Goal: Find specific page/section: Find specific page/section

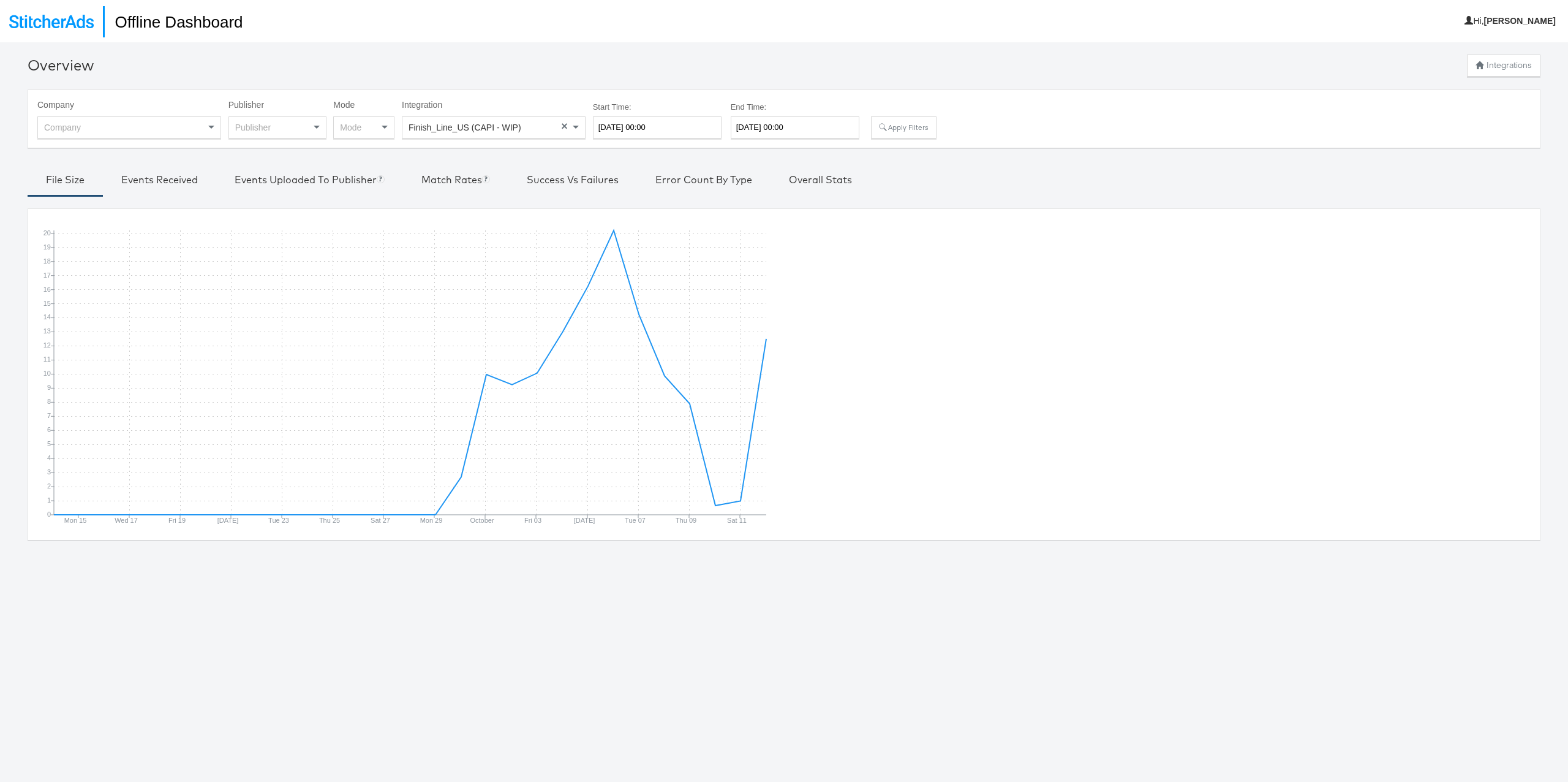
scroll to position [9, 0]
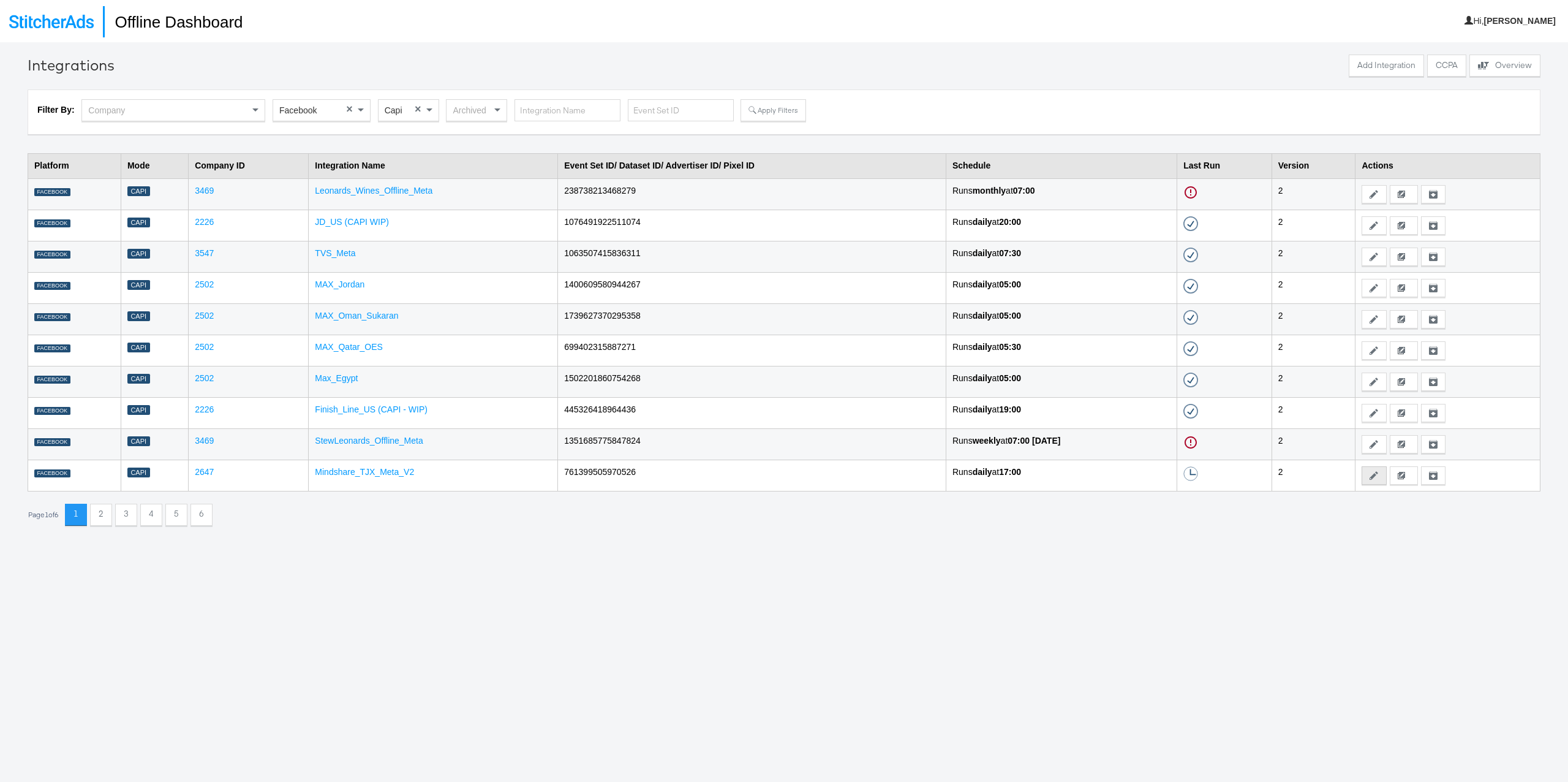
click at [1377, 476] on button "Edit" at bounding box center [1373, 476] width 24 height 18
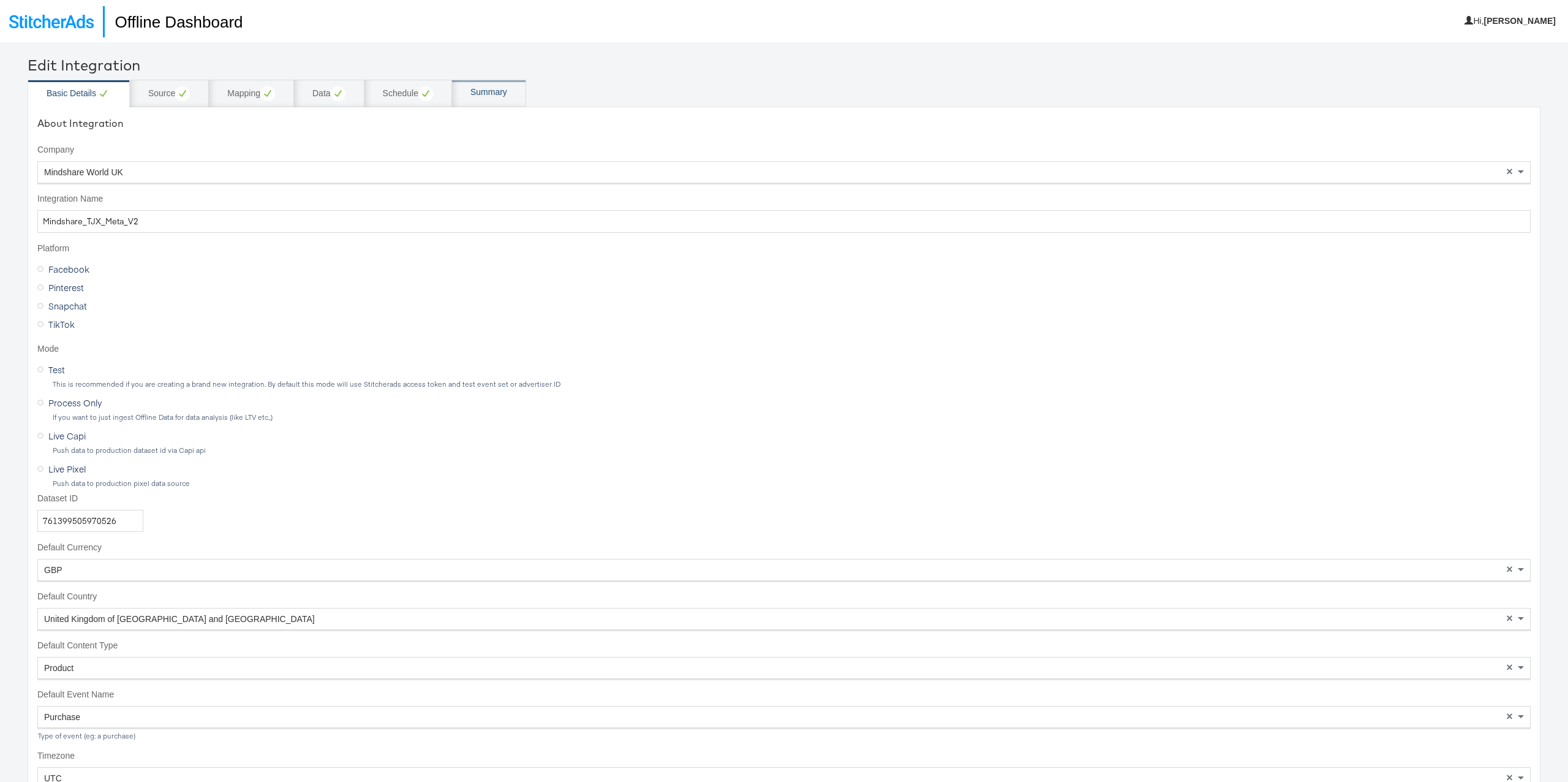
click at [467, 99] on div "Summary" at bounding box center [489, 93] width 74 height 28
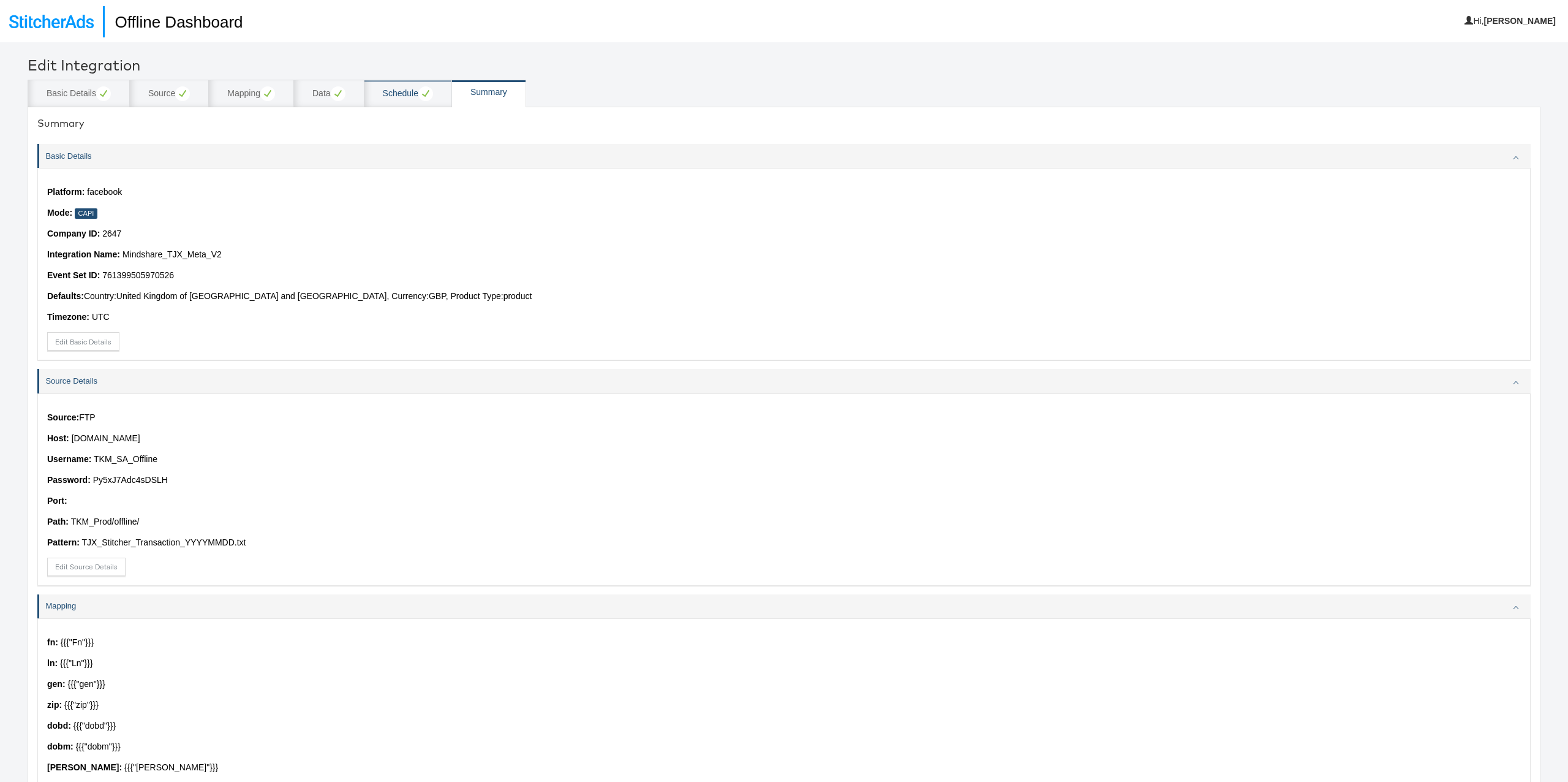
click at [397, 100] on div "Schedule" at bounding box center [408, 94] width 50 height 14
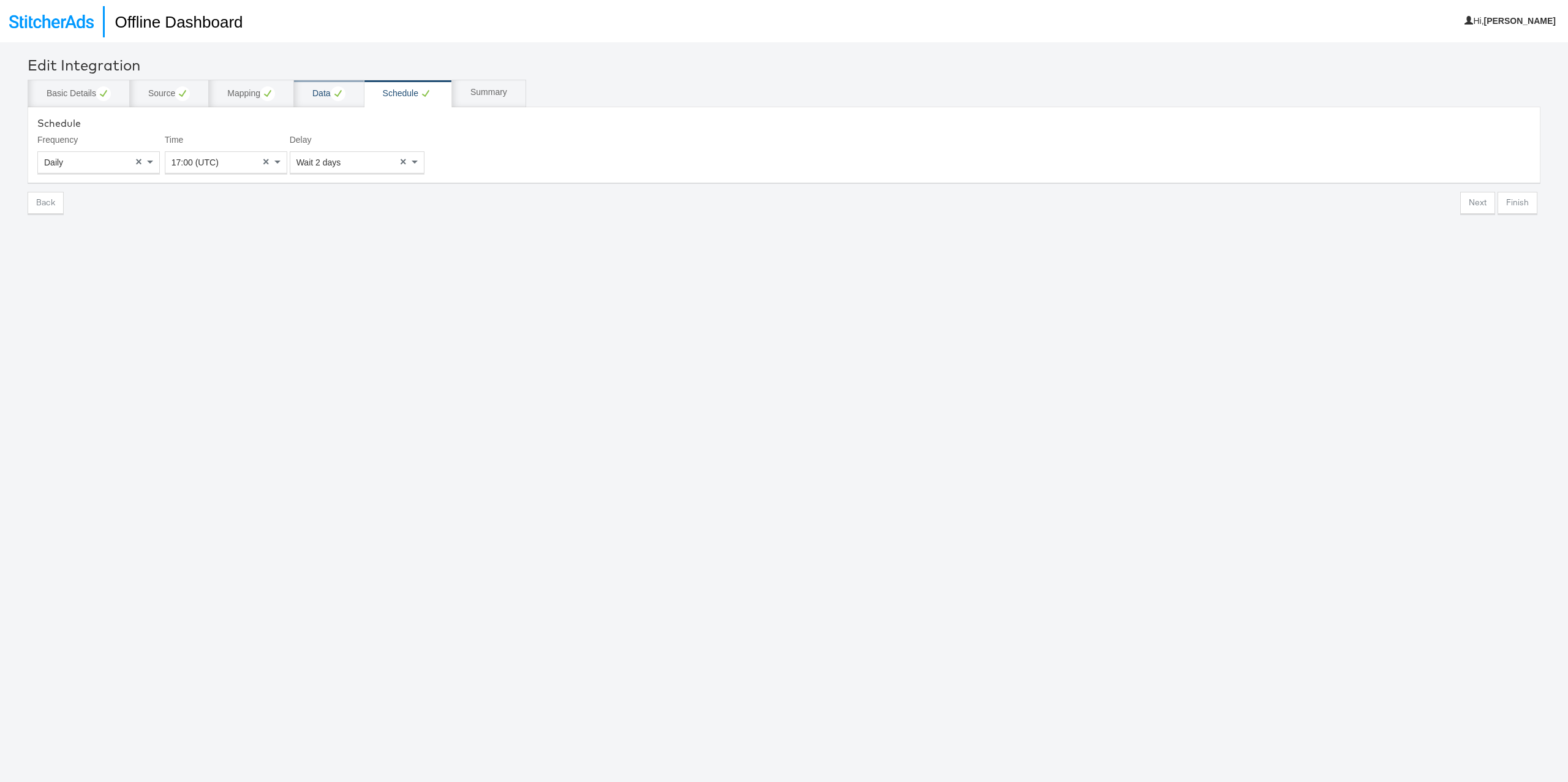
click at [358, 95] on div "Data" at bounding box center [329, 93] width 70 height 28
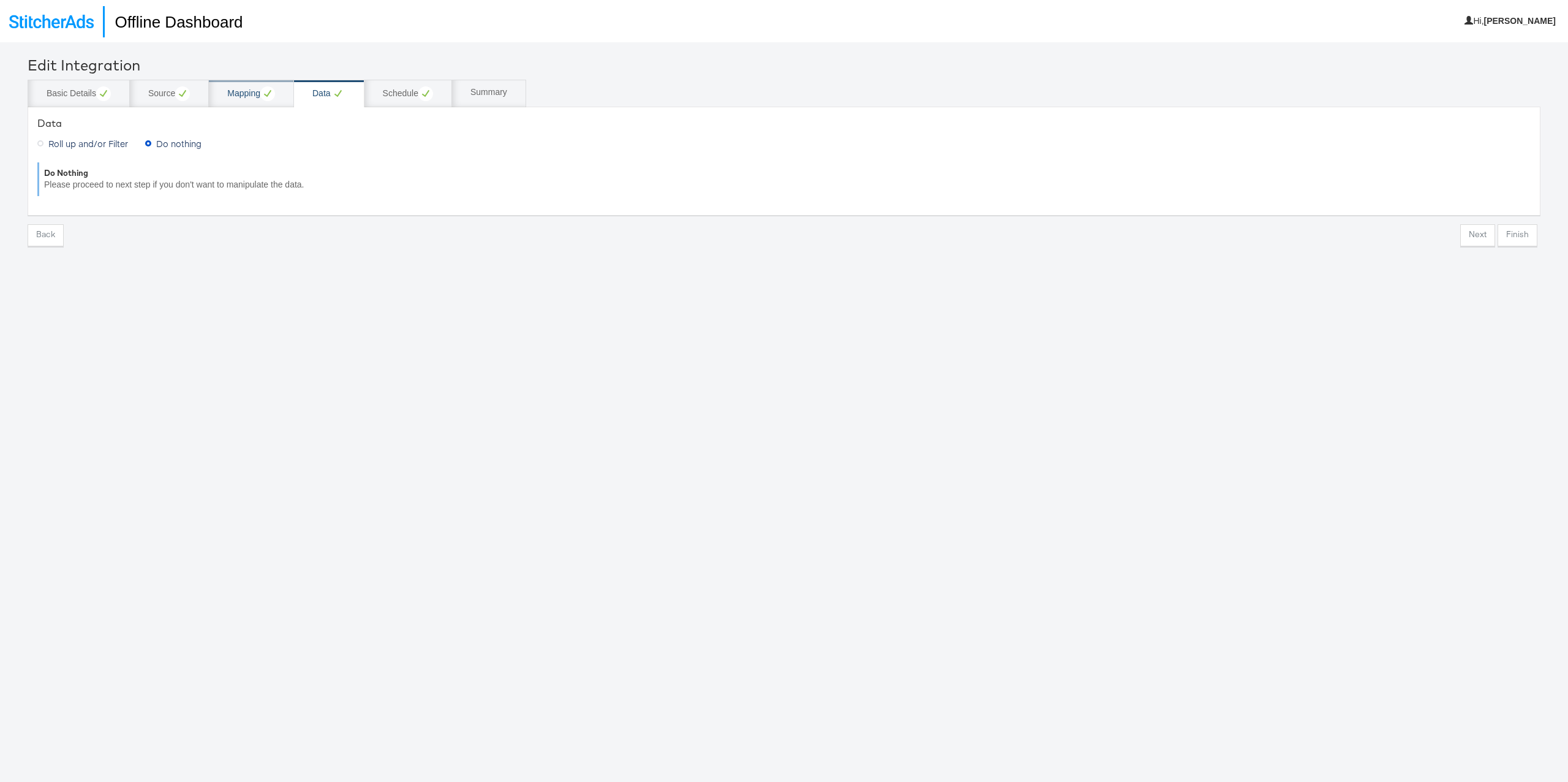
click at [268, 96] on circle at bounding box center [267, 94] width 14 height 14
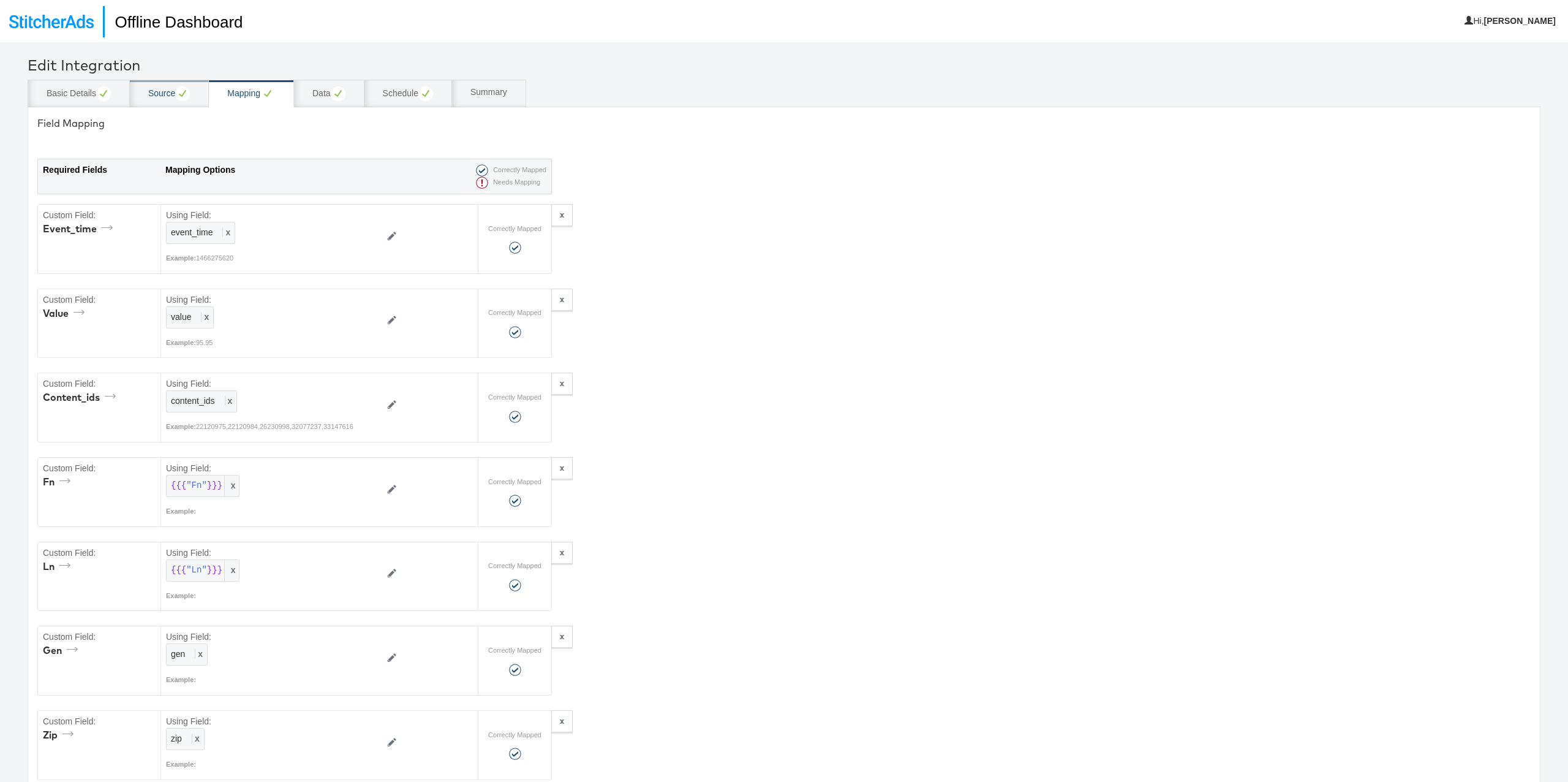
click at [183, 98] on circle at bounding box center [183, 94] width 14 height 14
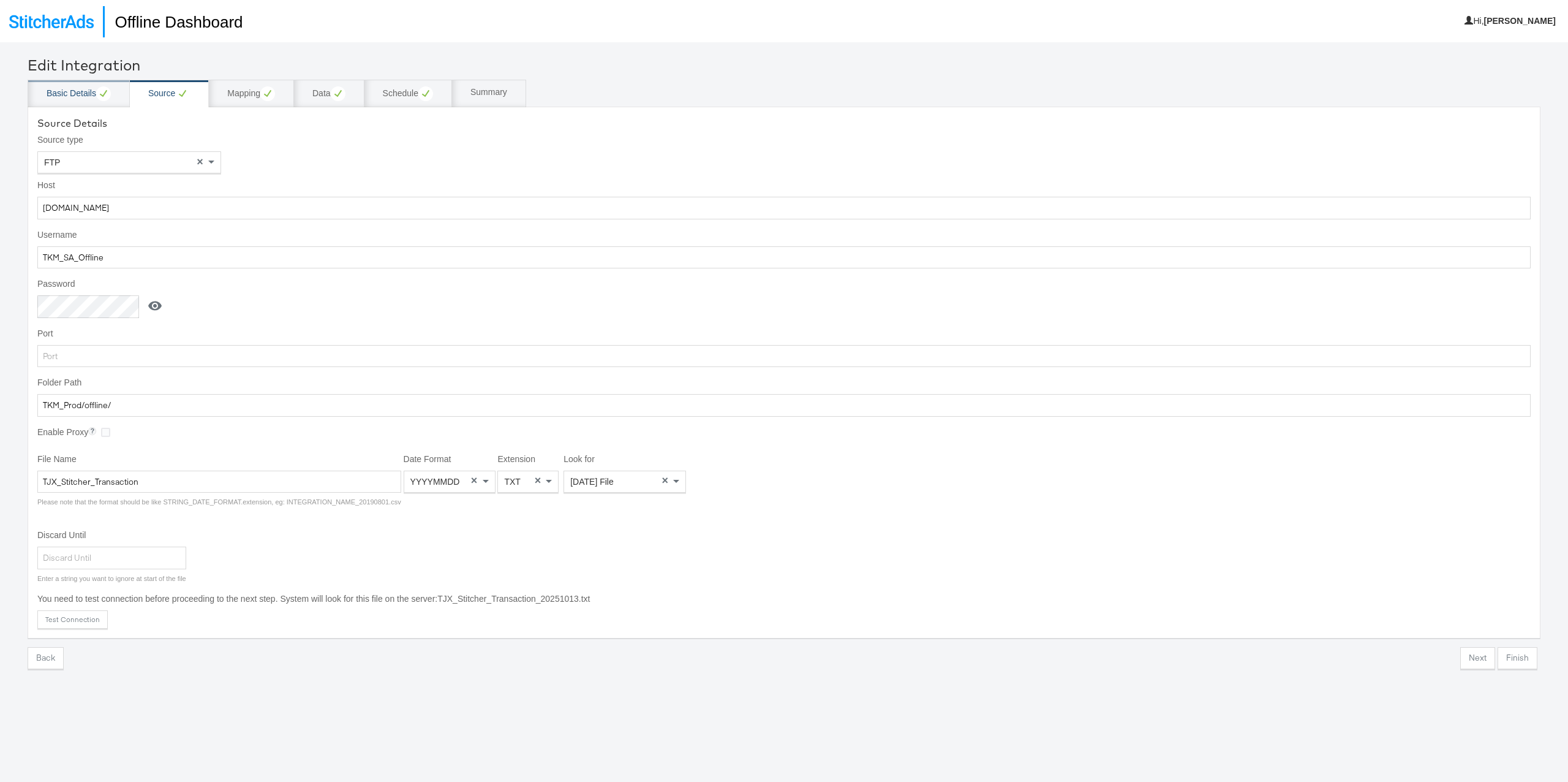
click at [96, 97] on icon at bounding box center [104, 94] width 14 height 14
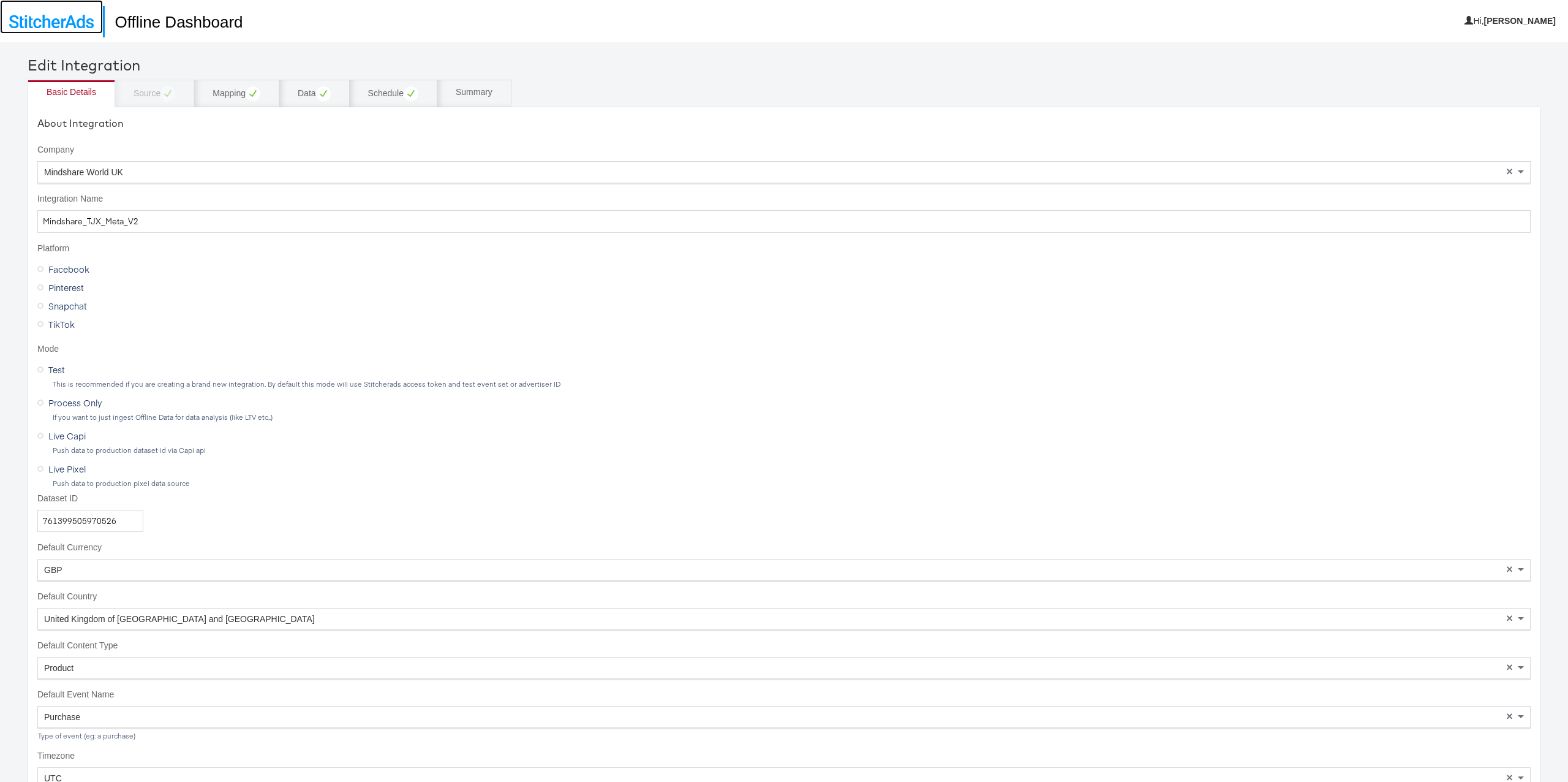
click at [60, 28] on img at bounding box center [51, 21] width 85 height 14
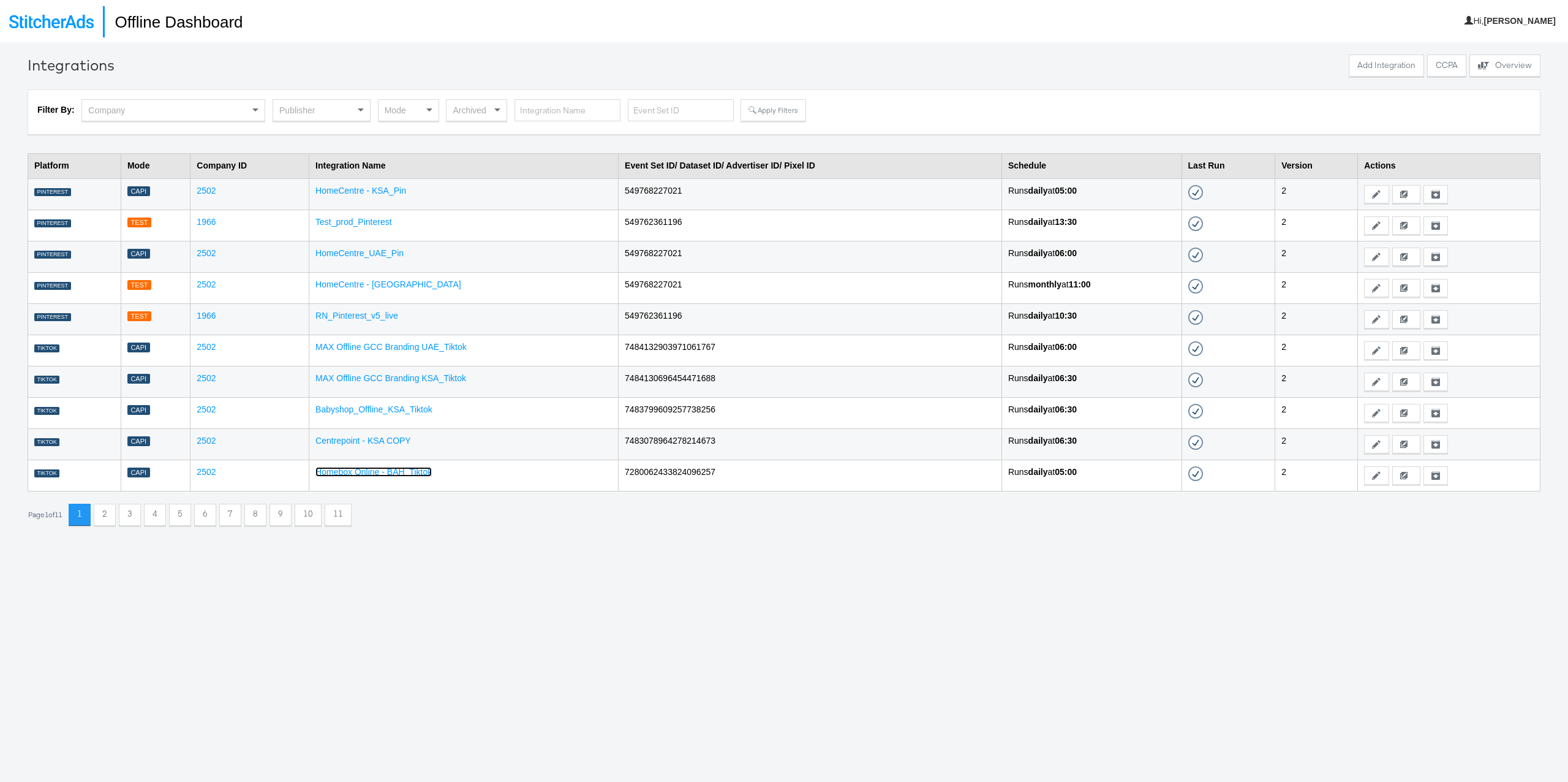
click at [421, 475] on link "Homebox Online - BAH_Tiktok" at bounding box center [373, 471] width 116 height 10
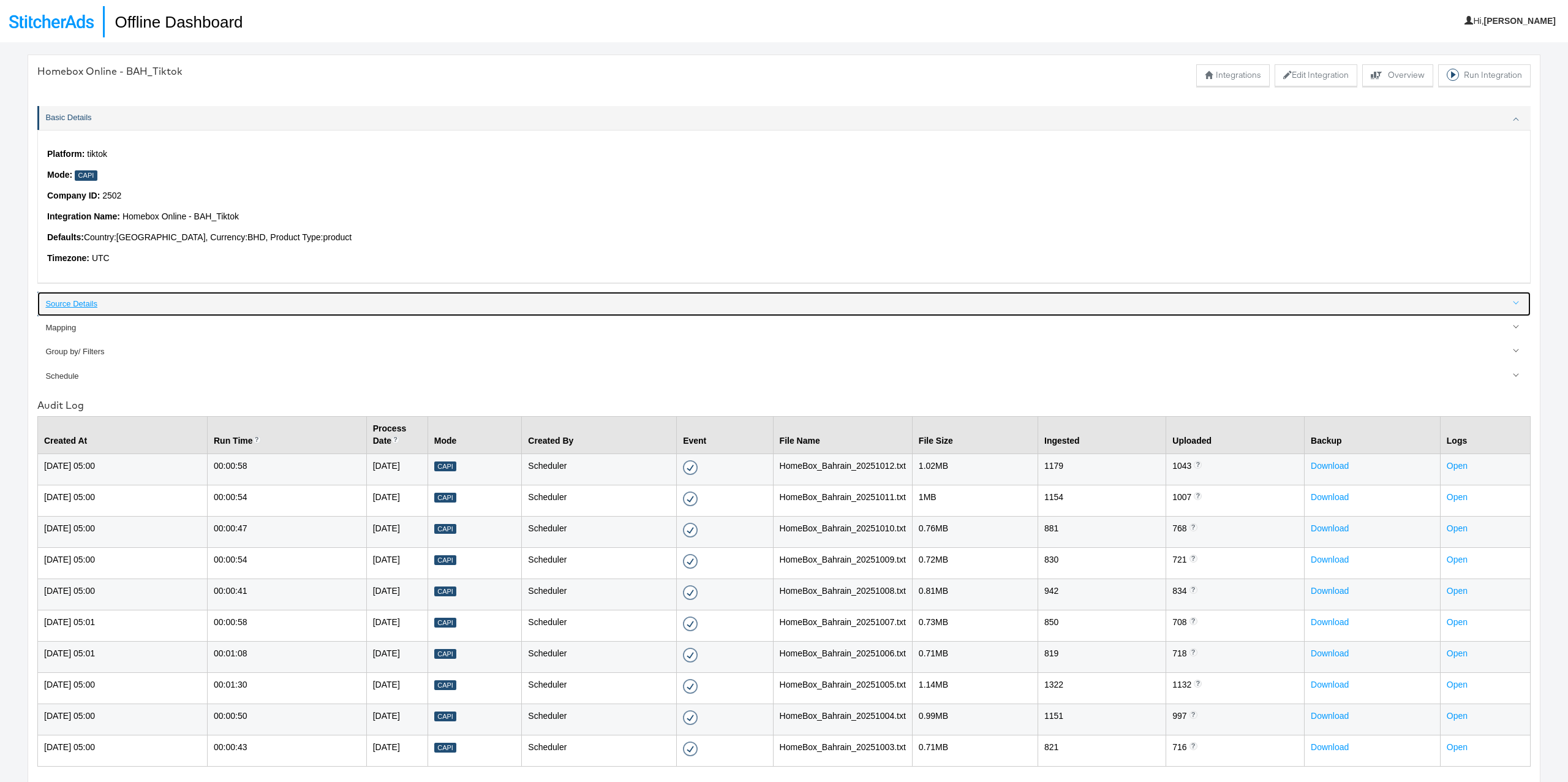
click at [87, 298] on div "Source Details" at bounding box center [784, 304] width 1479 height 12
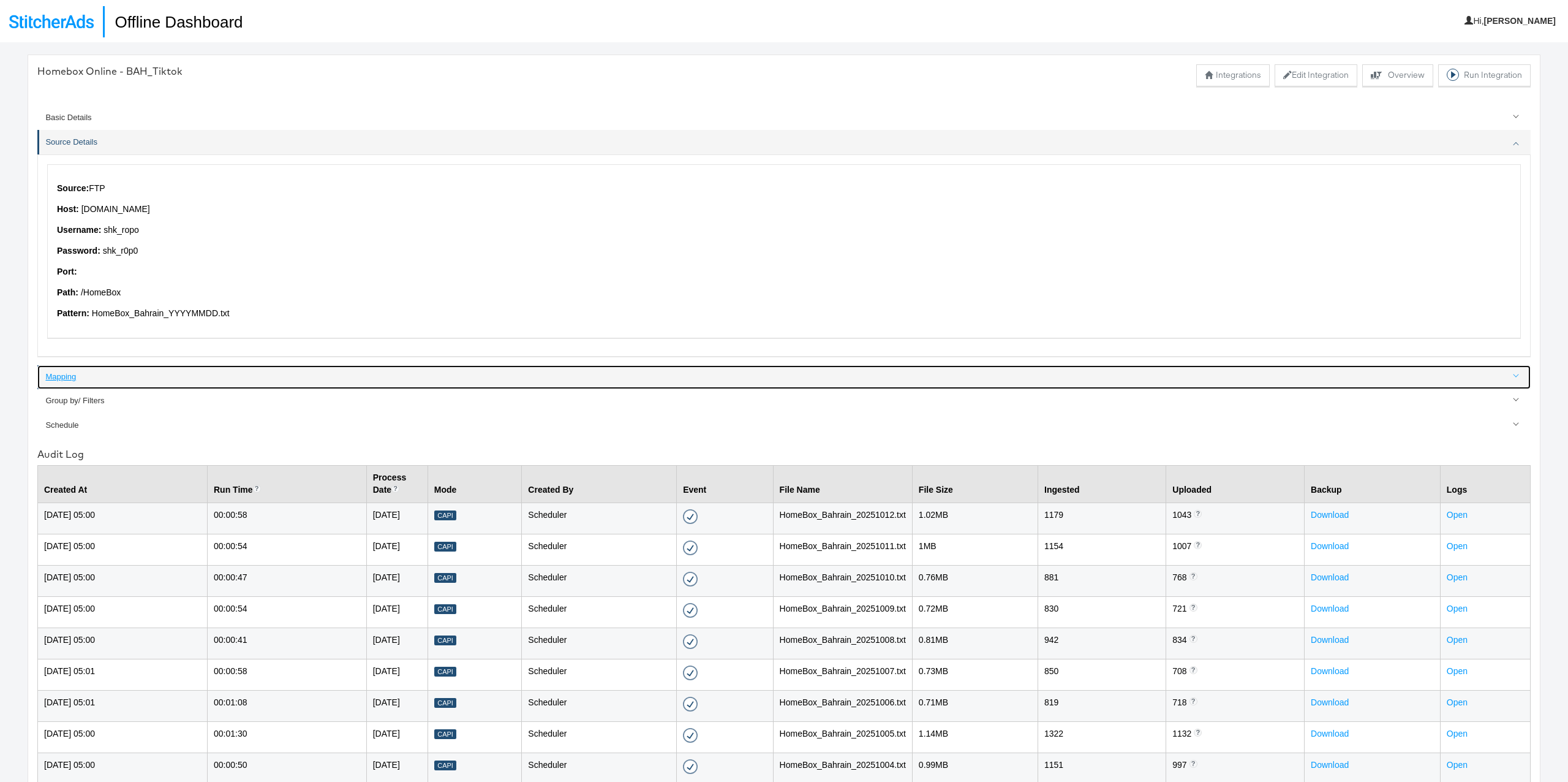
click at [72, 374] on div "Mapping" at bounding box center [784, 377] width 1479 height 12
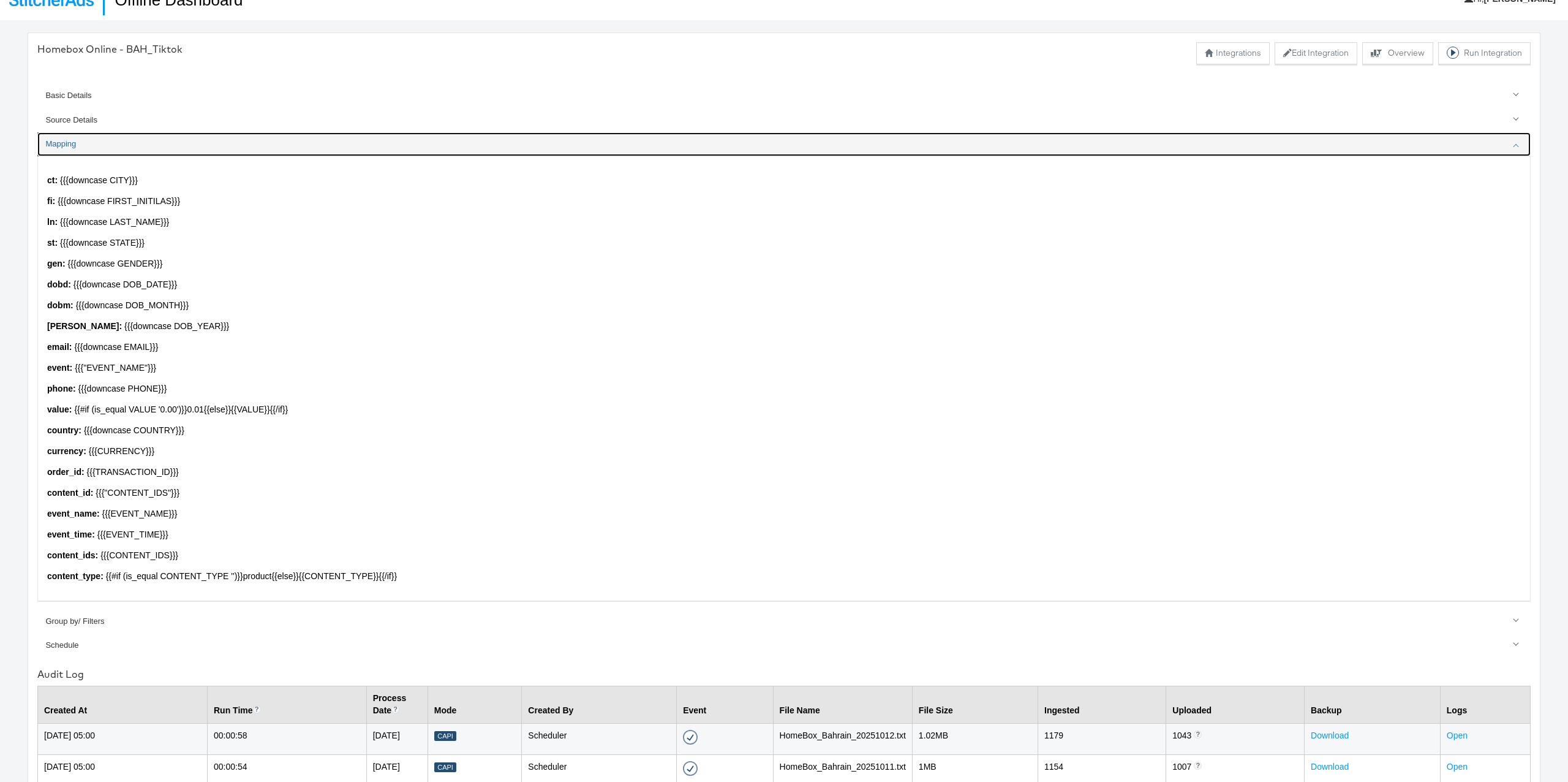
scroll to position [33, 0]
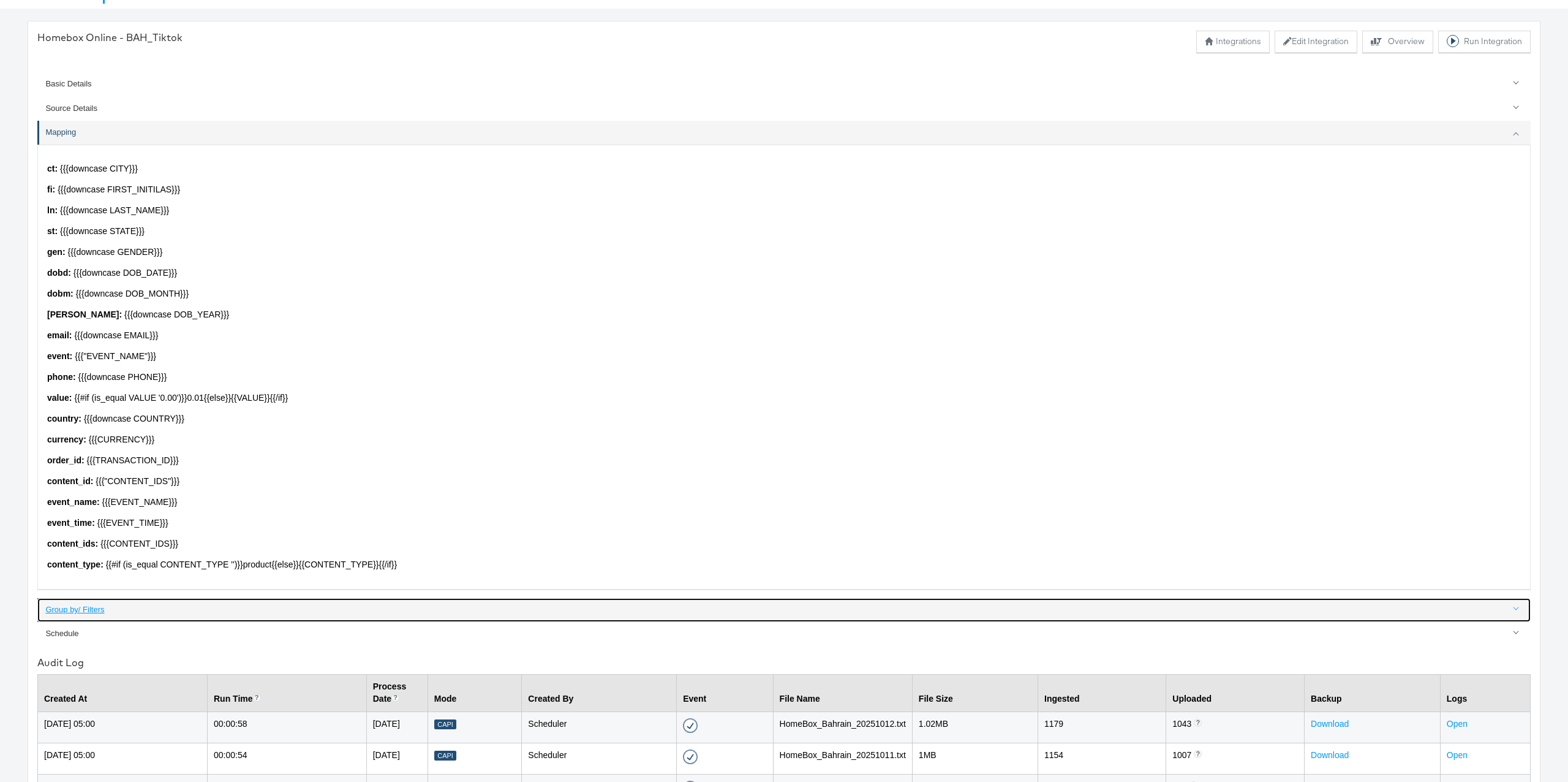
click at [68, 616] on link "Group by/ Filters" at bounding box center [784, 610] width 1493 height 24
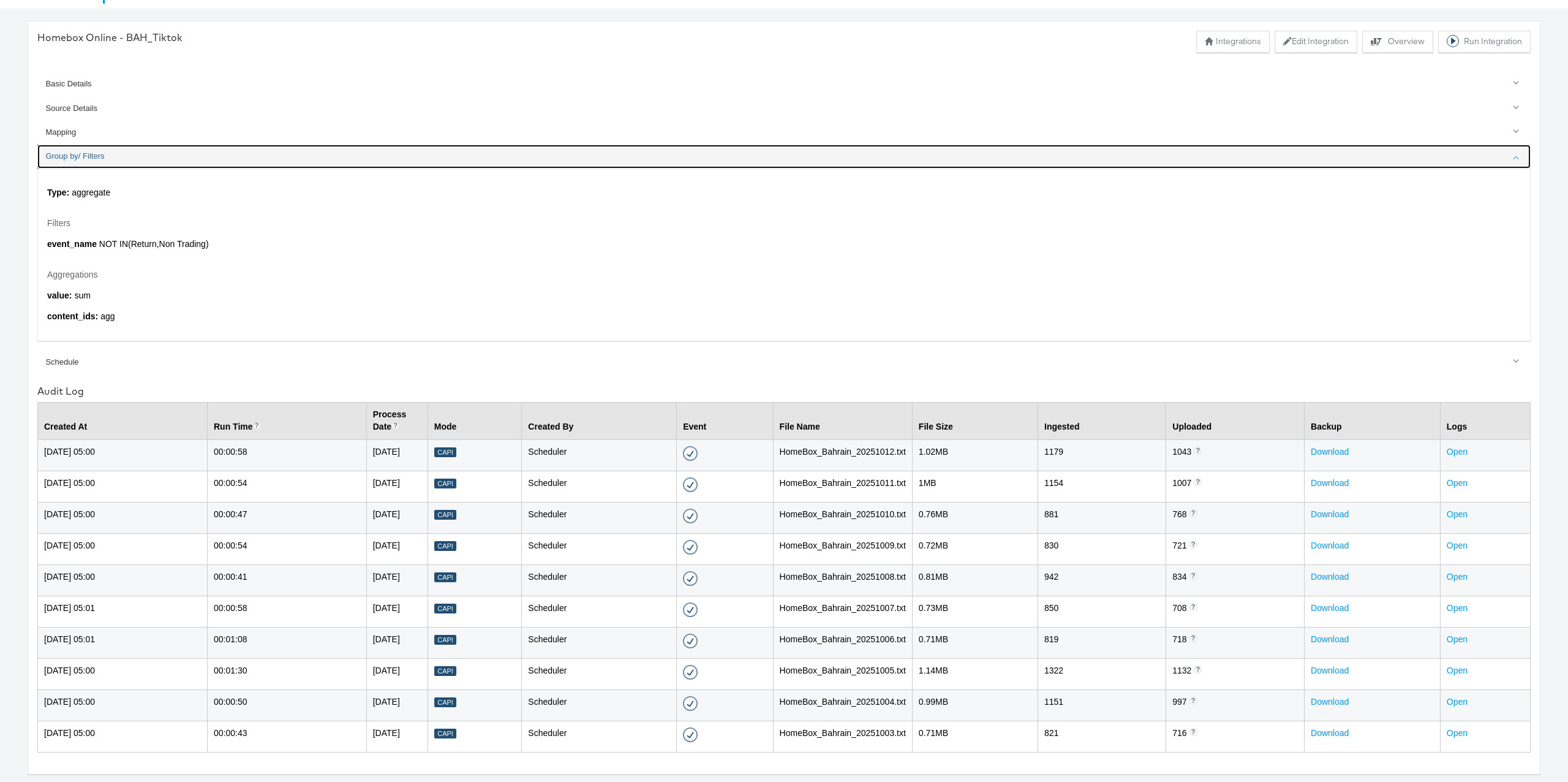
scroll to position [42, 0]
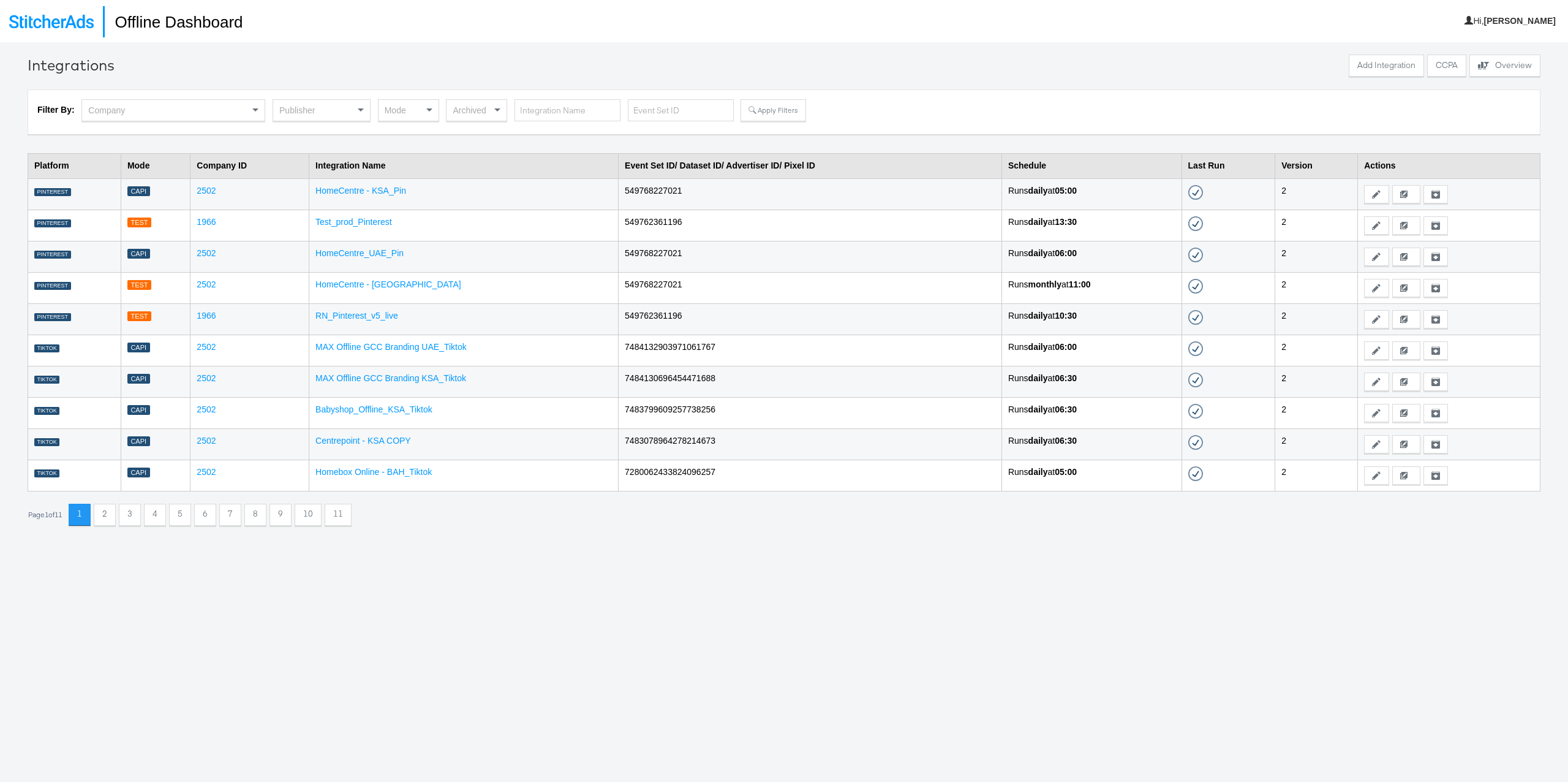
click at [392, 106] on div "Mode" at bounding box center [408, 110] width 60 height 21
click at [335, 110] on div "Publisher" at bounding box center [321, 110] width 96 height 21
click at [765, 114] on button "Apply Filters" at bounding box center [773, 110] width 65 height 22
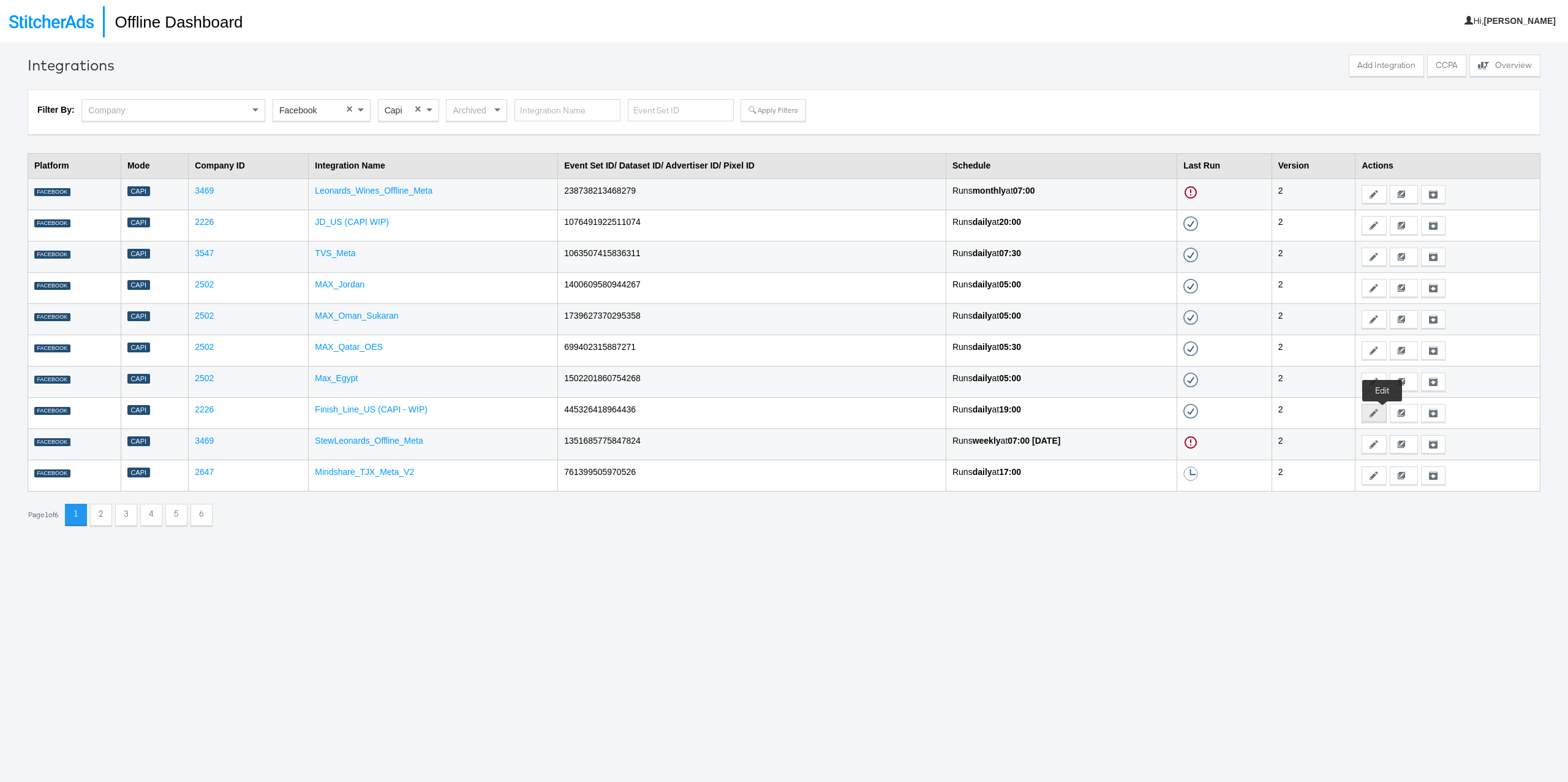
click at [1378, 417] on icon at bounding box center [1374, 414] width 9 height 9
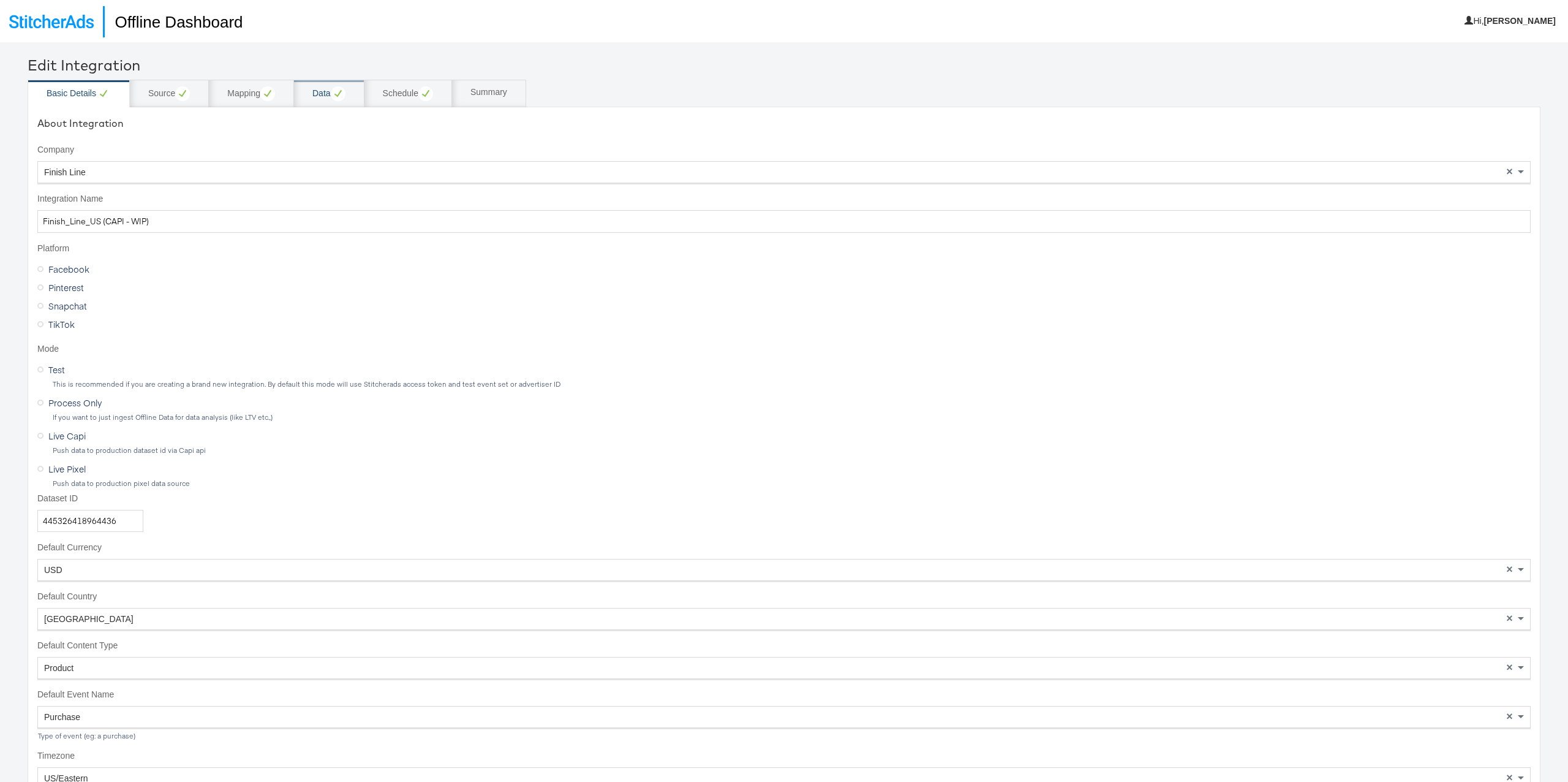
click at [327, 101] on div "Data" at bounding box center [329, 93] width 70 height 28
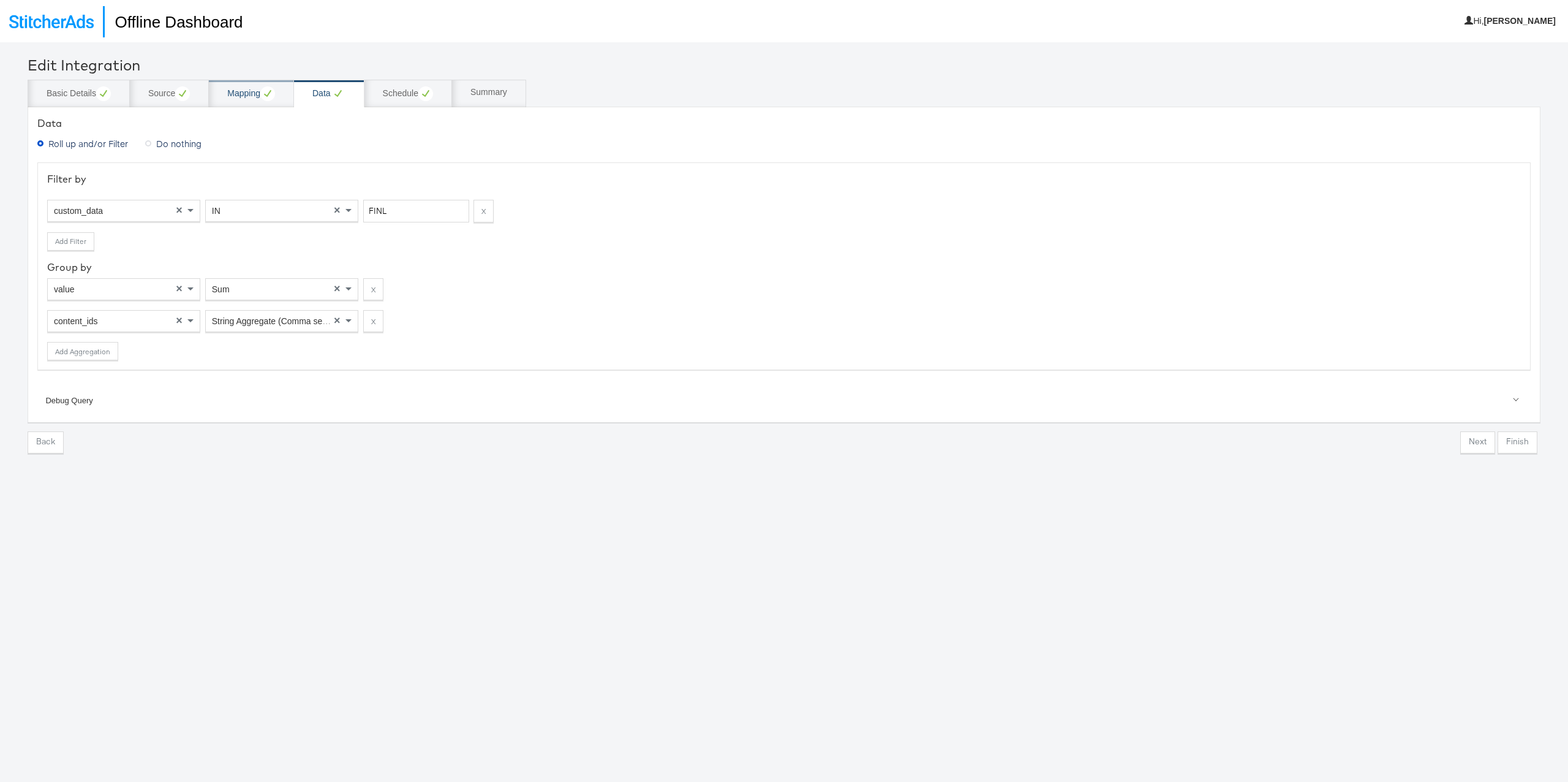
click at [254, 99] on div "Mapping" at bounding box center [250, 94] width 48 height 14
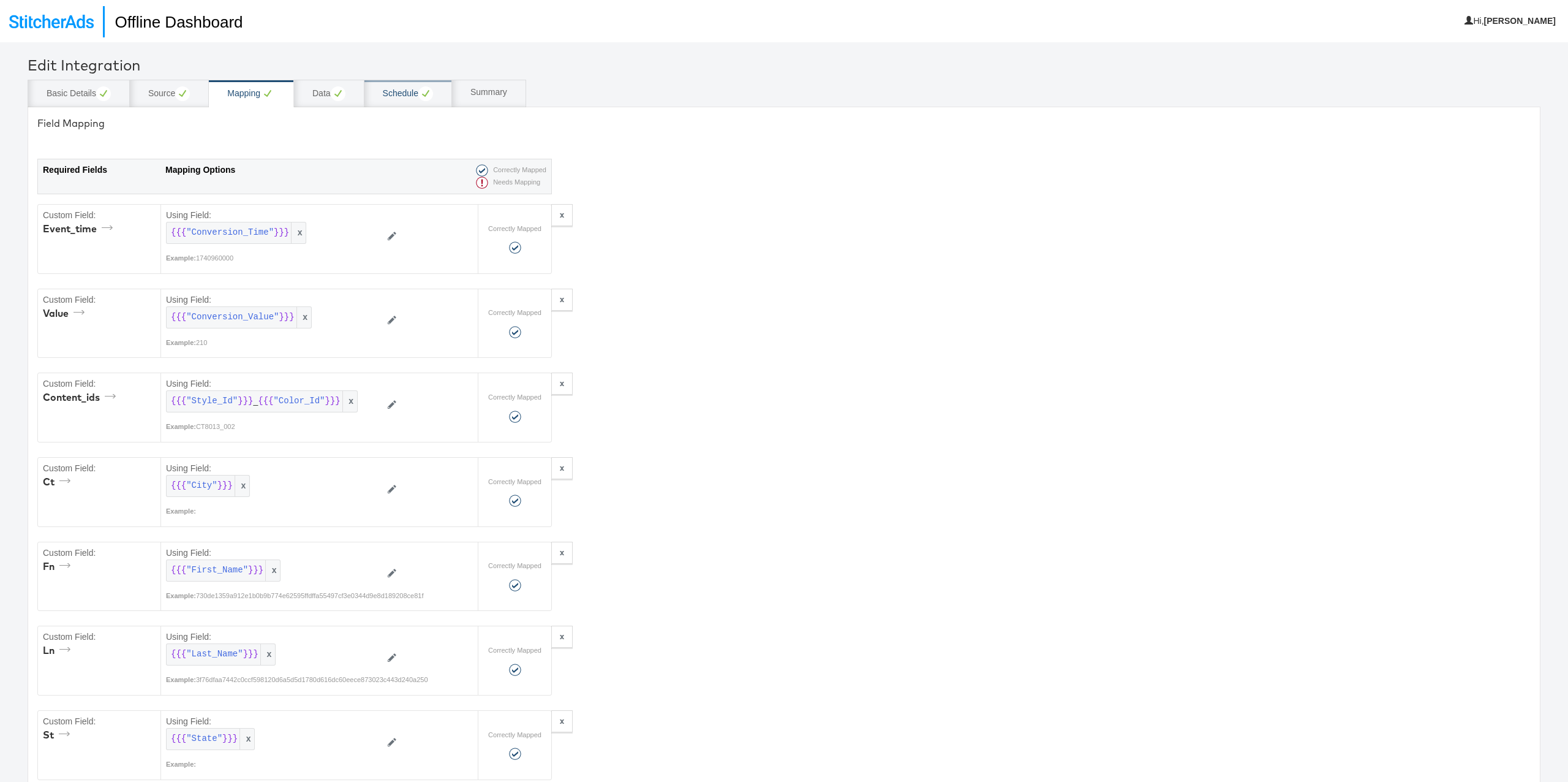
click at [393, 96] on div "Schedule" at bounding box center [408, 94] width 50 height 14
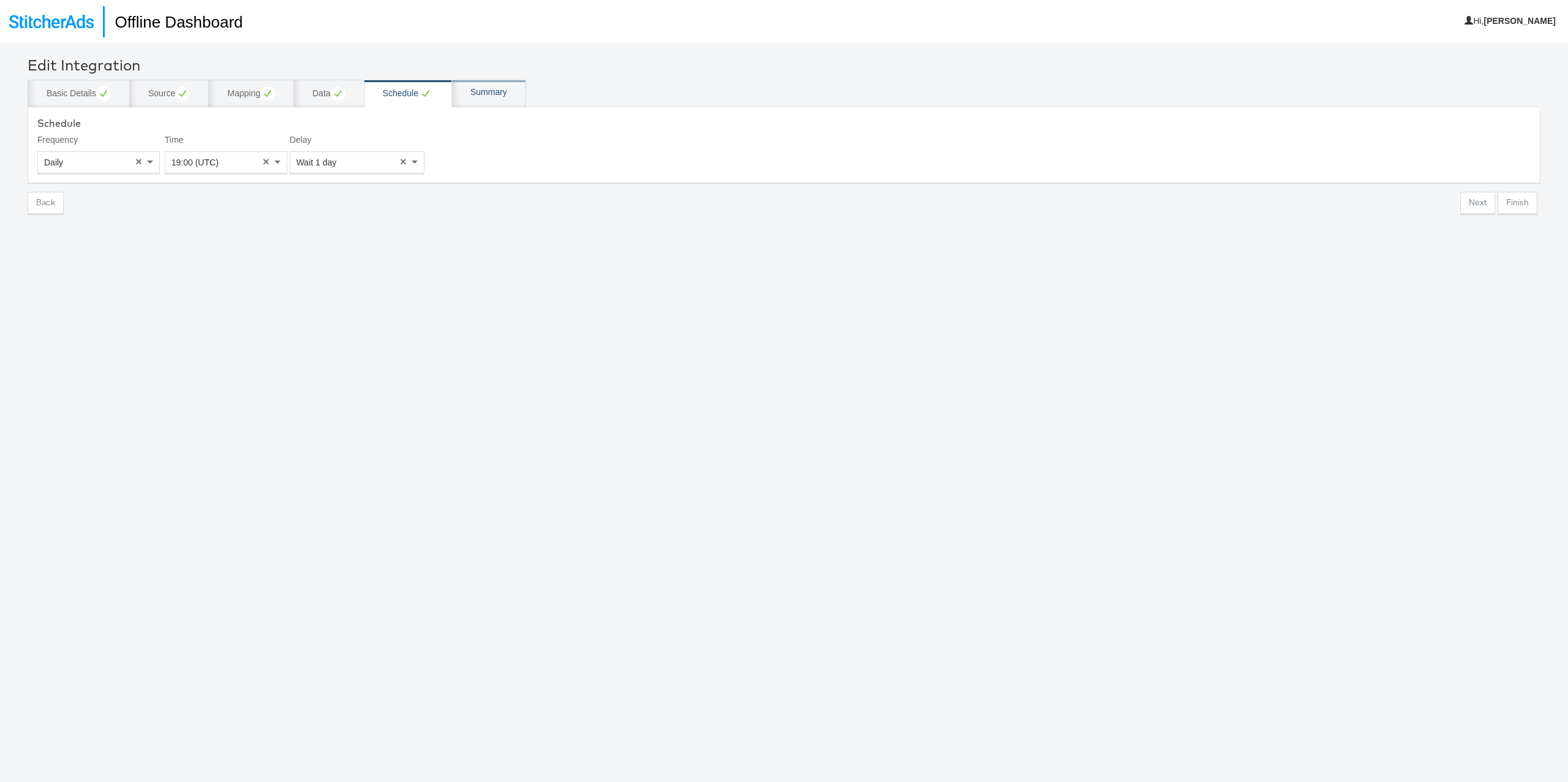
click at [470, 99] on div "Summary" at bounding box center [489, 93] width 74 height 28
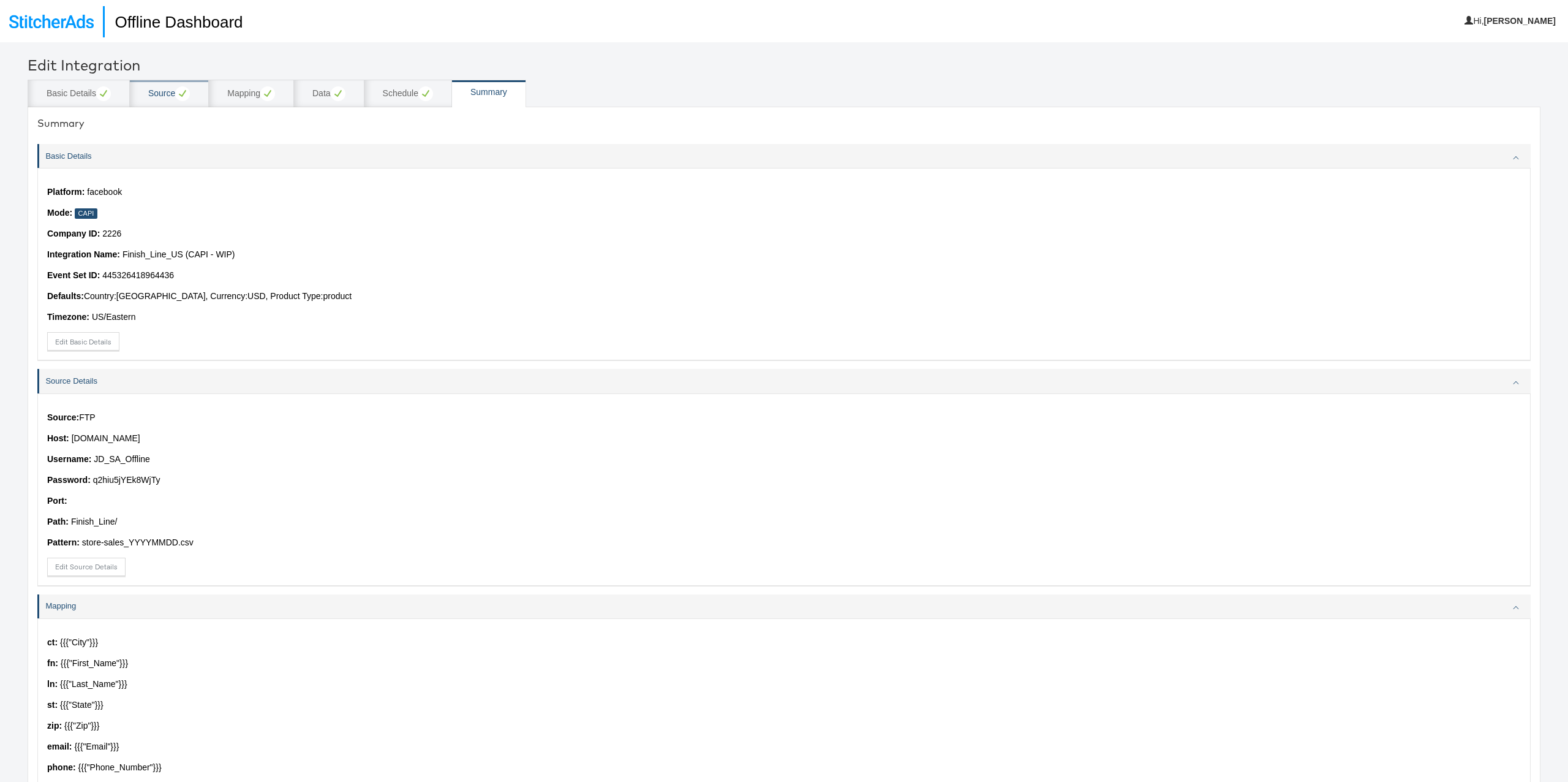
click at [196, 96] on div "Source" at bounding box center [169, 93] width 79 height 28
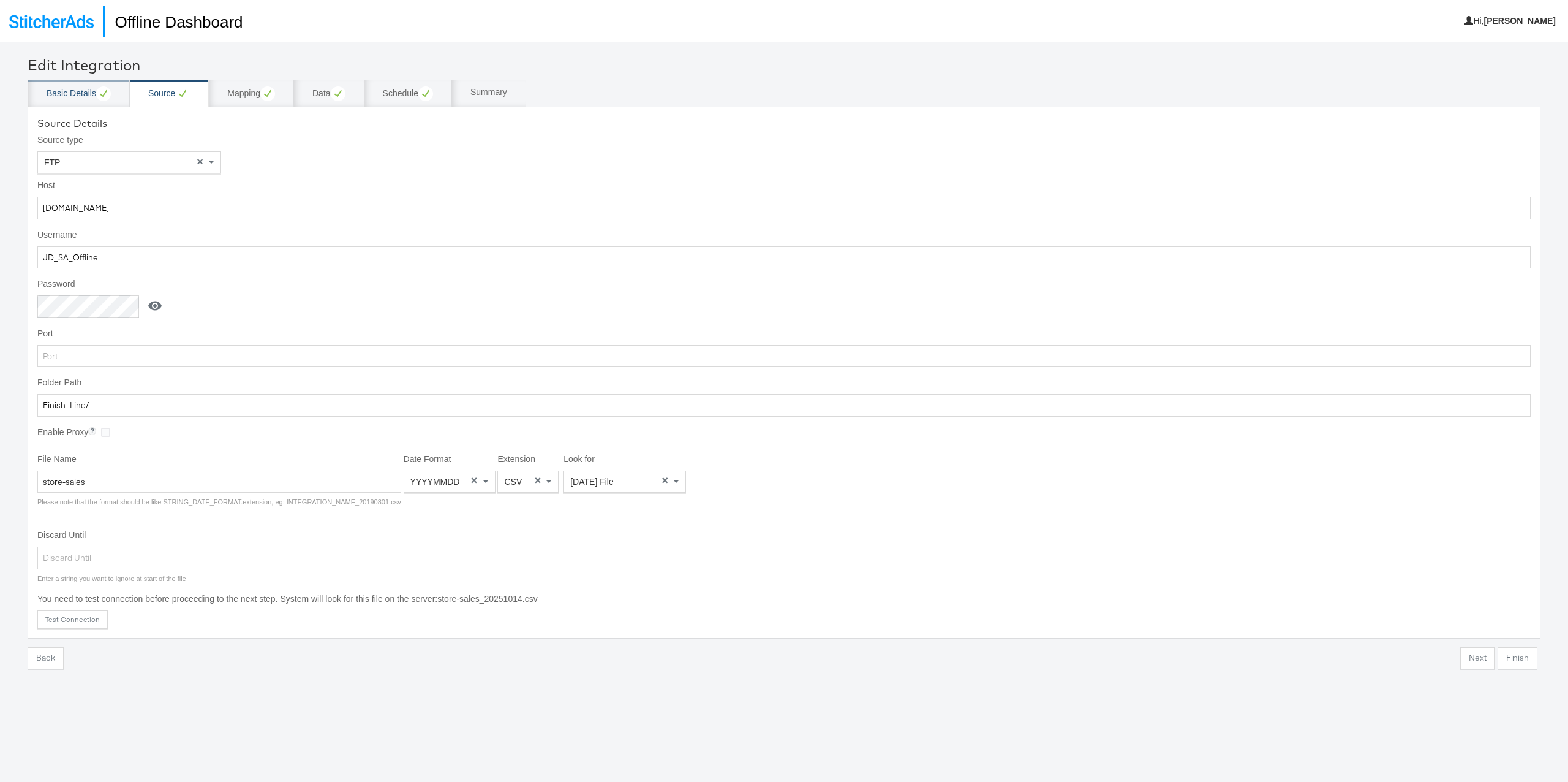
click at [104, 87] on circle at bounding box center [104, 94] width 14 height 14
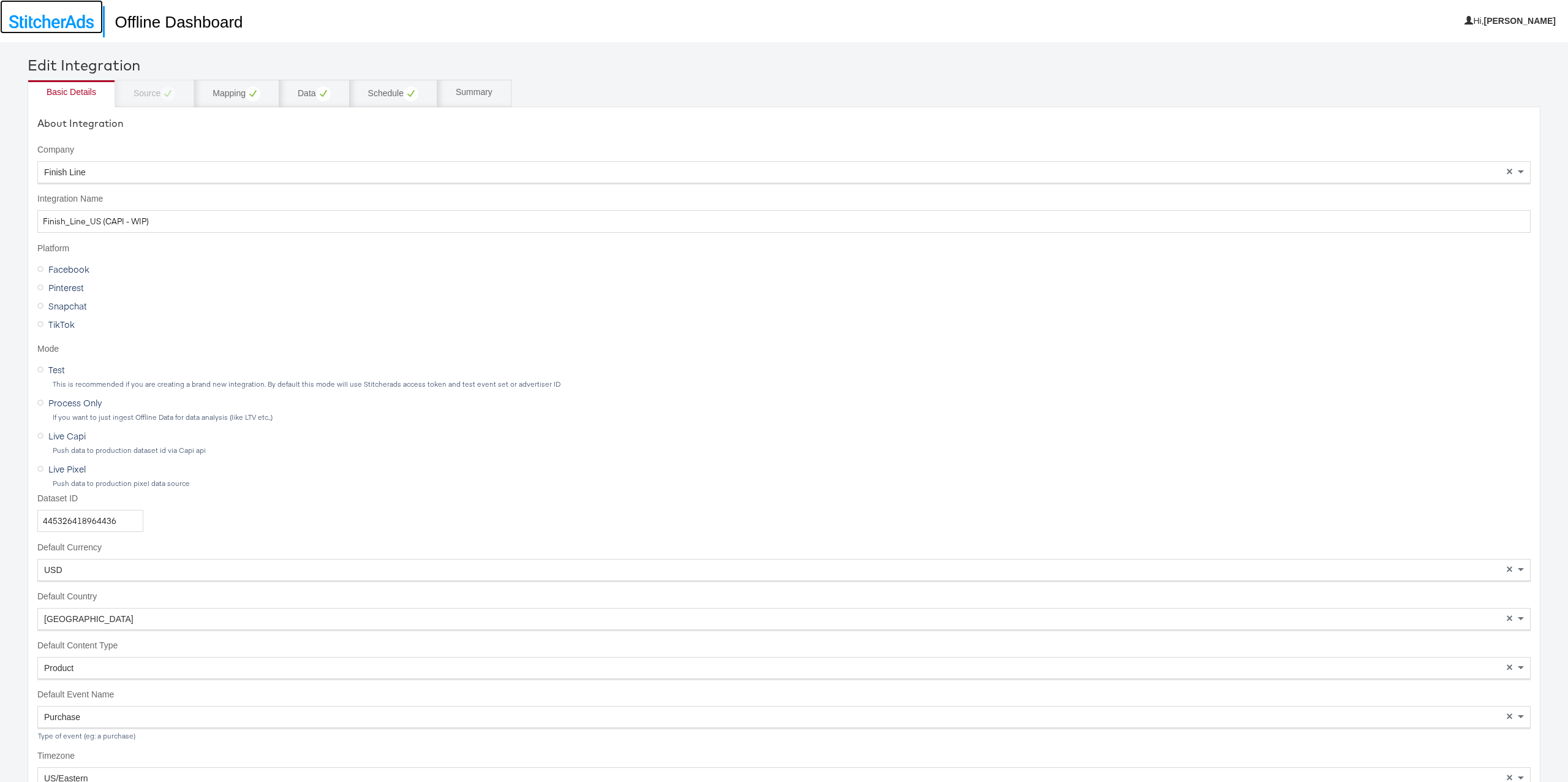
click at [68, 26] on img at bounding box center [51, 21] width 85 height 14
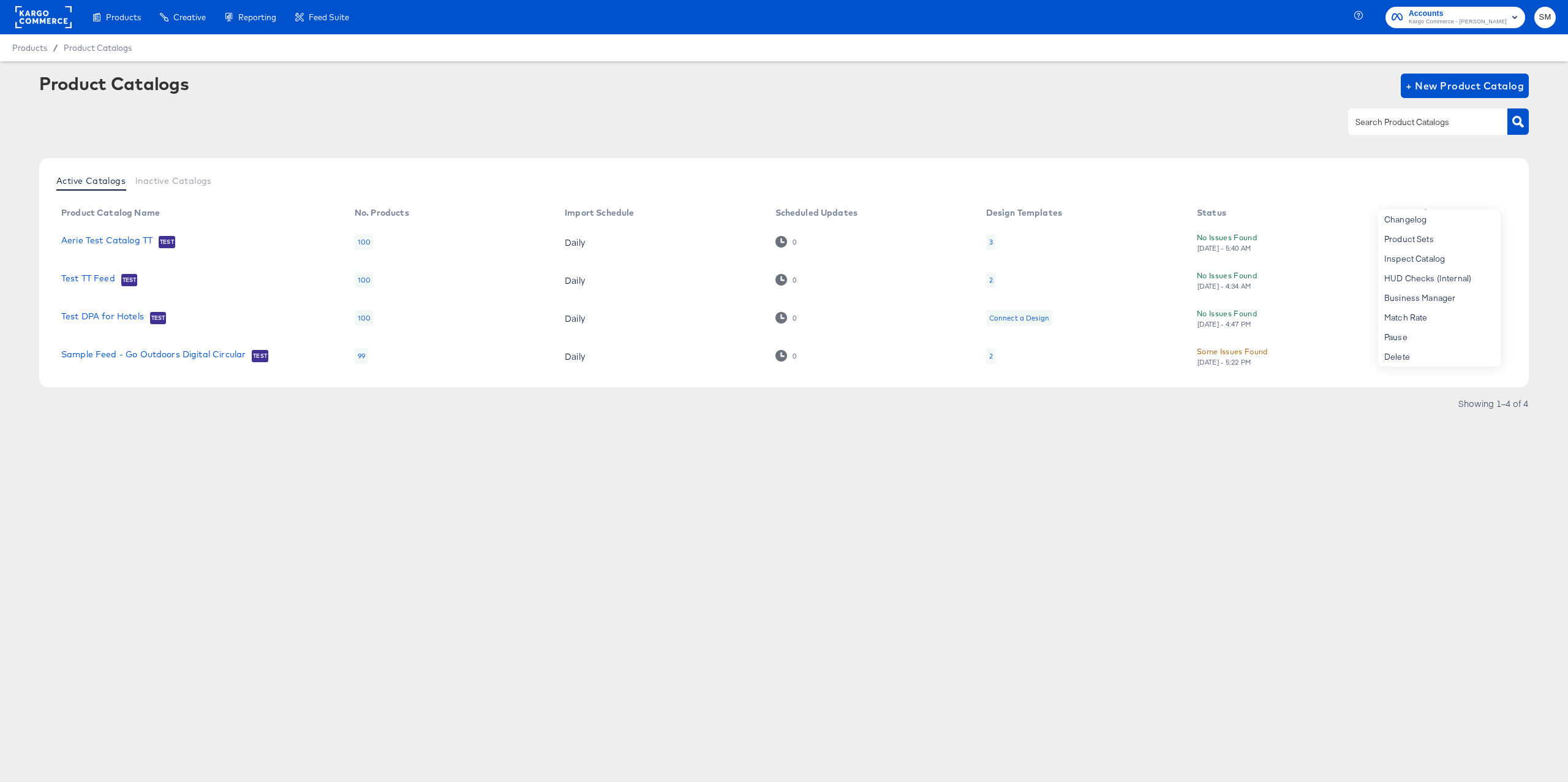
click at [691, 105] on div "Product Catalogs + New Product Catalog" at bounding box center [784, 111] width 1490 height 75
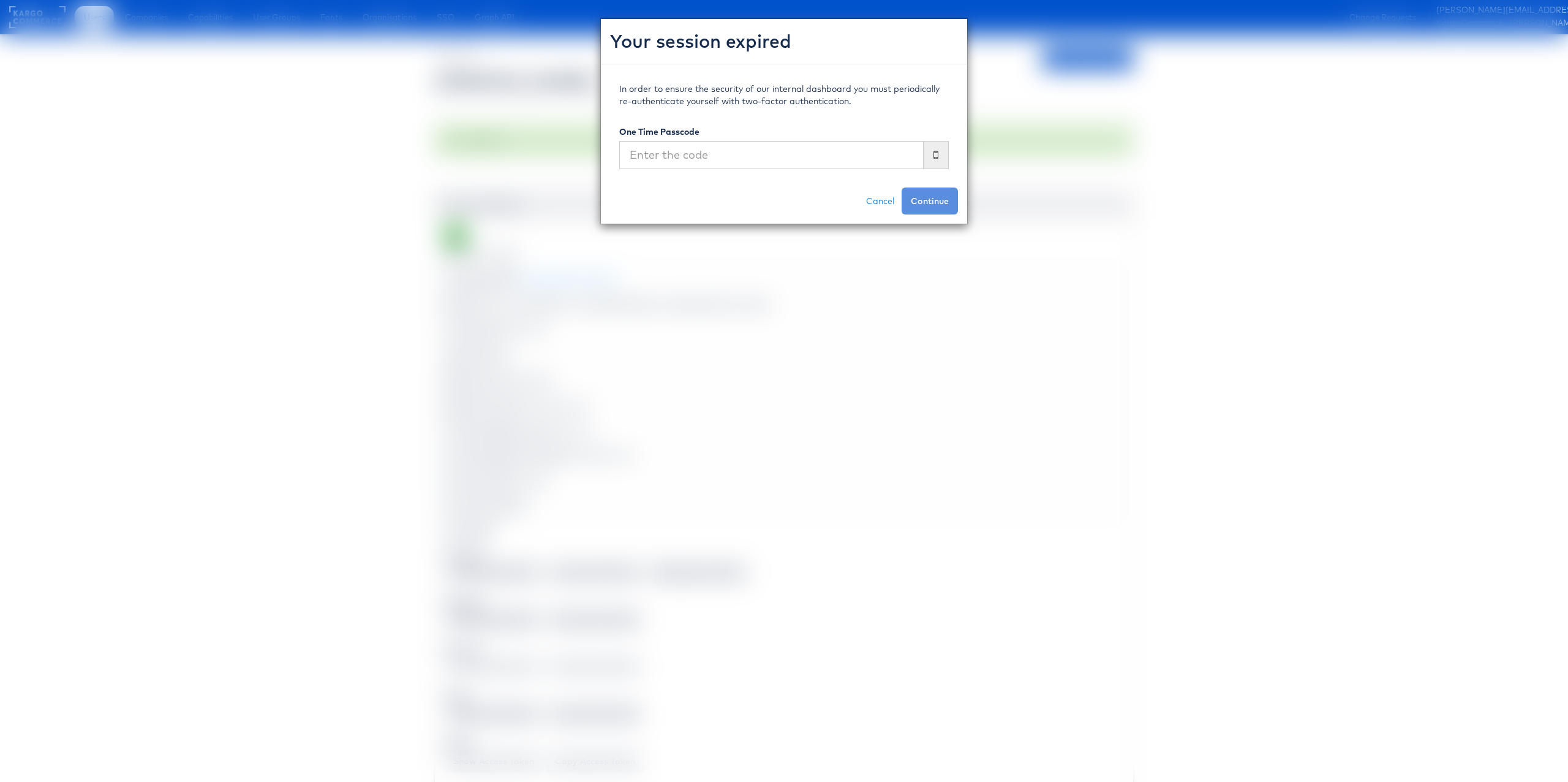
scroll to position [4628, 1]
